Goal: Information Seeking & Learning: Learn about a topic

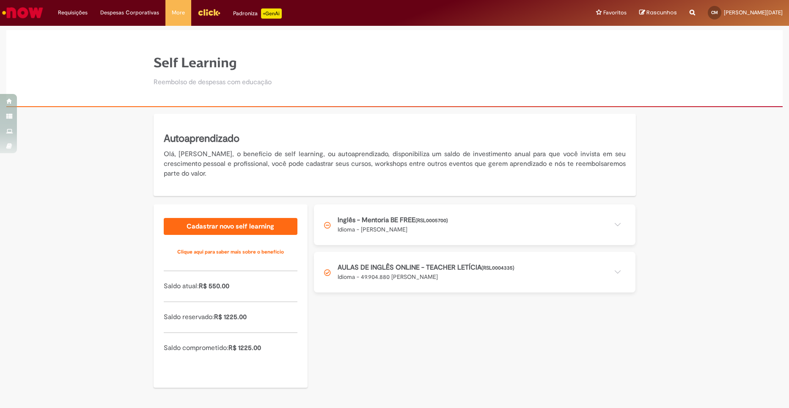
click at [620, 222] on button at bounding box center [475, 224] width 322 height 41
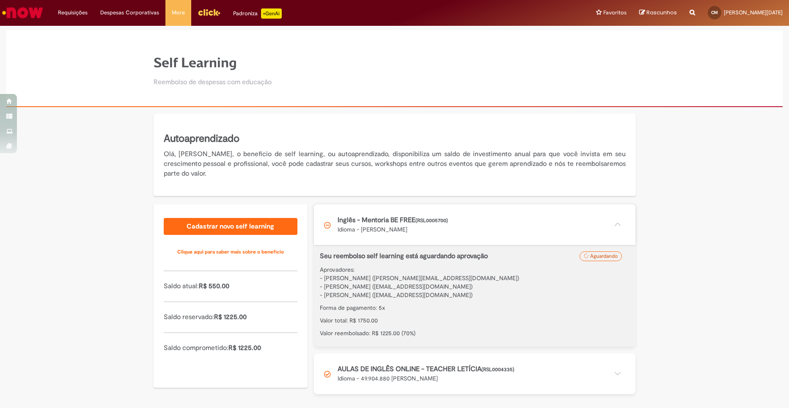
click at [620, 222] on button at bounding box center [475, 224] width 322 height 41
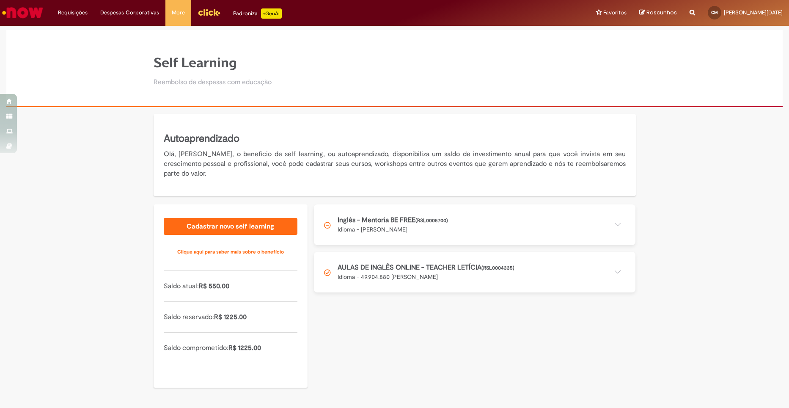
click at [411, 229] on button at bounding box center [475, 224] width 322 height 41
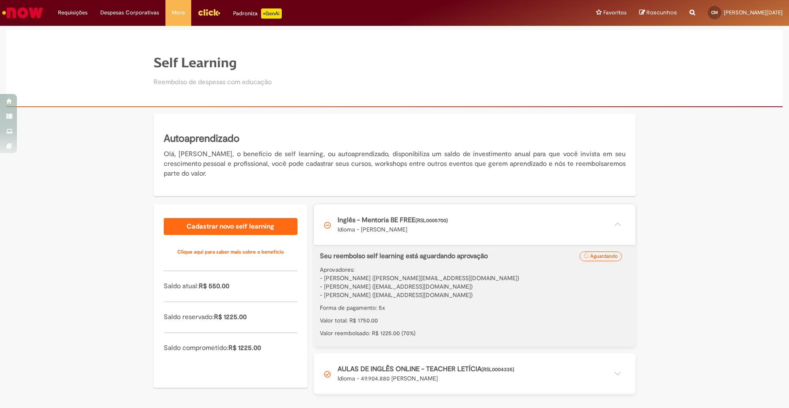
click at [411, 229] on button at bounding box center [475, 224] width 322 height 41
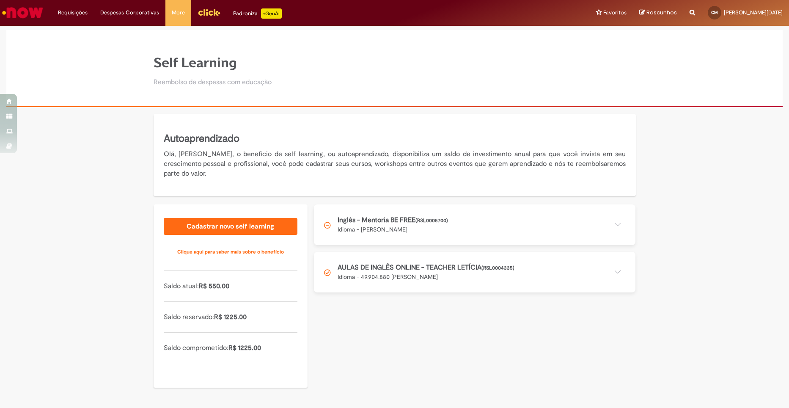
click at [537, 226] on button at bounding box center [475, 224] width 322 height 41
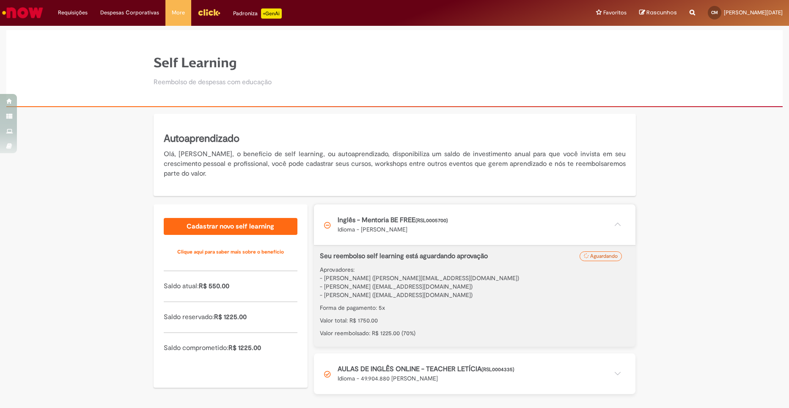
click at [537, 226] on button at bounding box center [475, 224] width 322 height 41
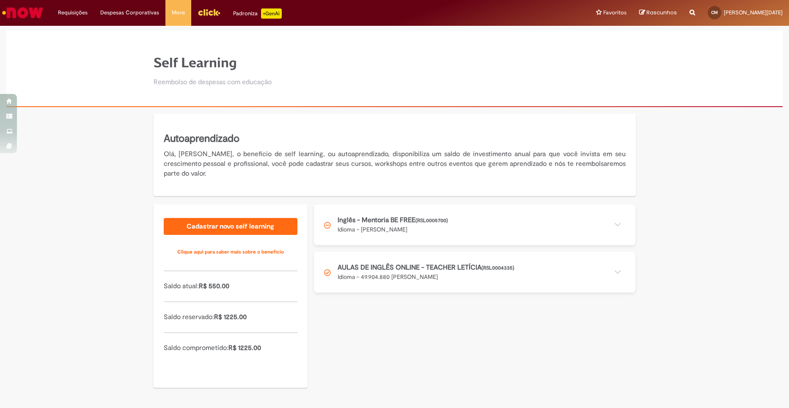
click at [537, 226] on button at bounding box center [475, 224] width 322 height 41
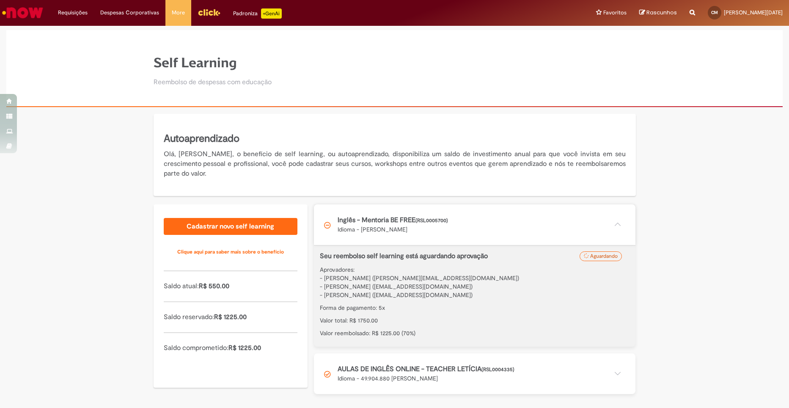
click at [537, 226] on button at bounding box center [475, 224] width 322 height 41
